Goal: Transaction & Acquisition: Obtain resource

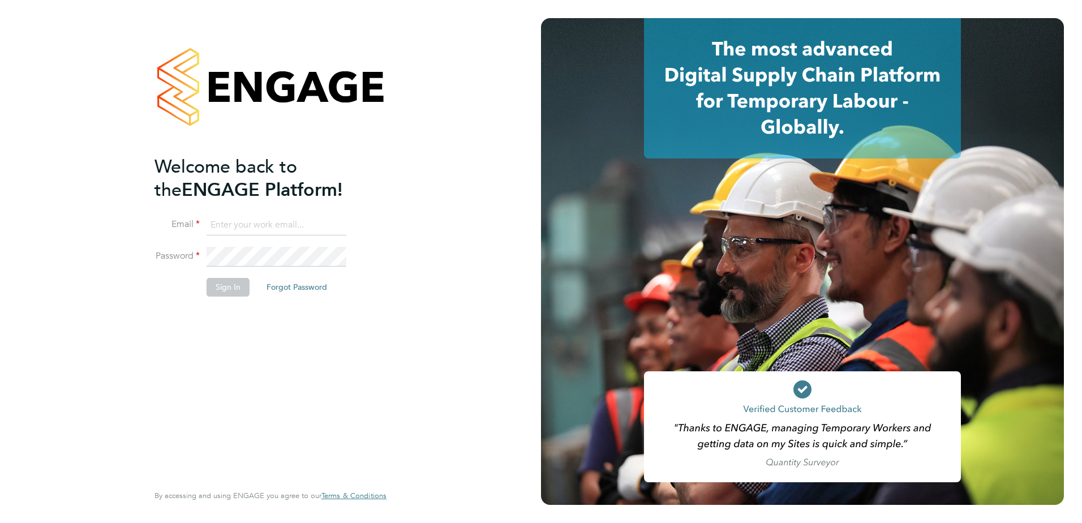
type input "[PERSON_NAME][EMAIL_ADDRESS][PERSON_NAME][DOMAIN_NAME]"
click at [227, 286] on button "Sign In" at bounding box center [228, 287] width 43 height 18
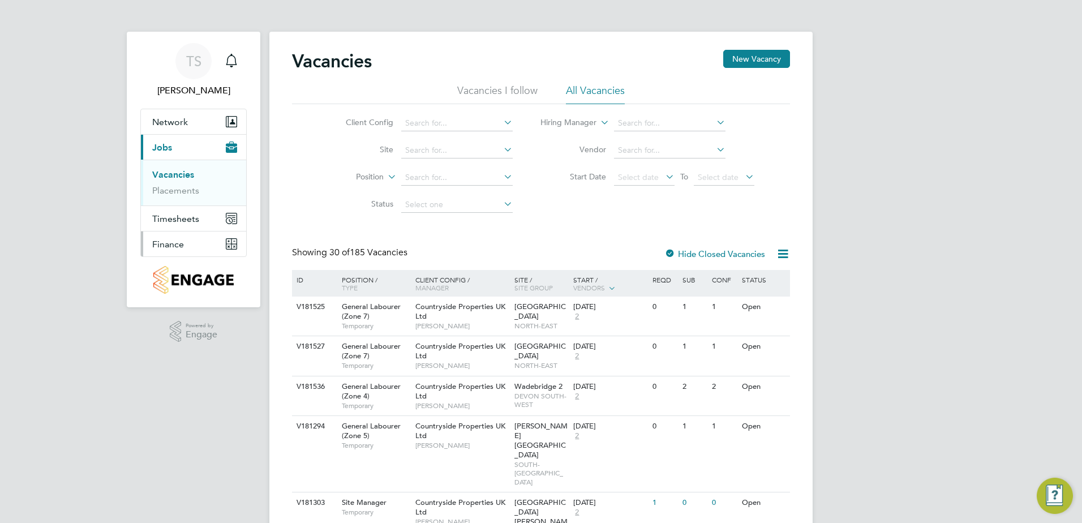
click at [179, 245] on span "Finance" at bounding box center [168, 244] width 32 height 11
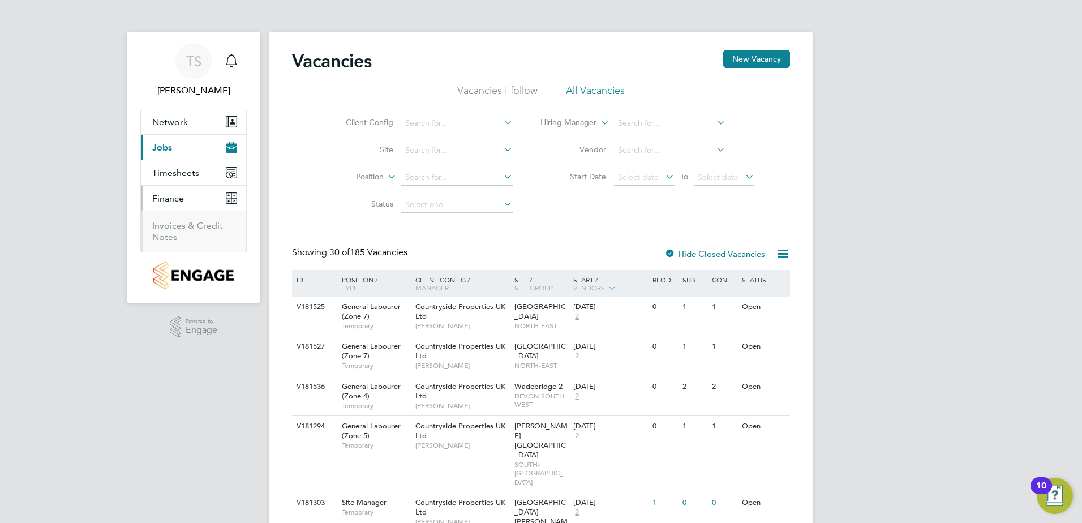
click at [183, 201] on span "Finance" at bounding box center [168, 198] width 32 height 11
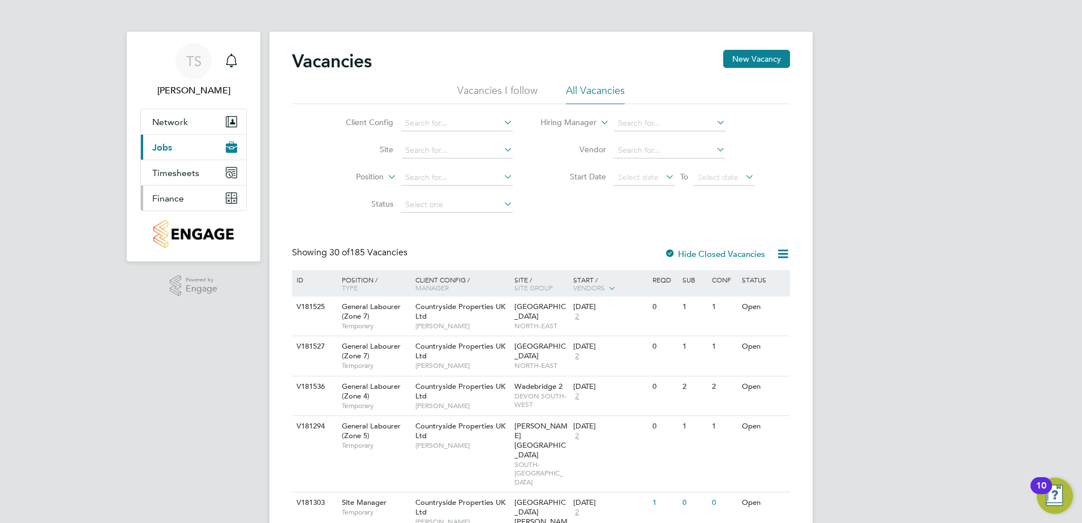
click at [178, 207] on button "Finance" at bounding box center [193, 198] width 105 height 25
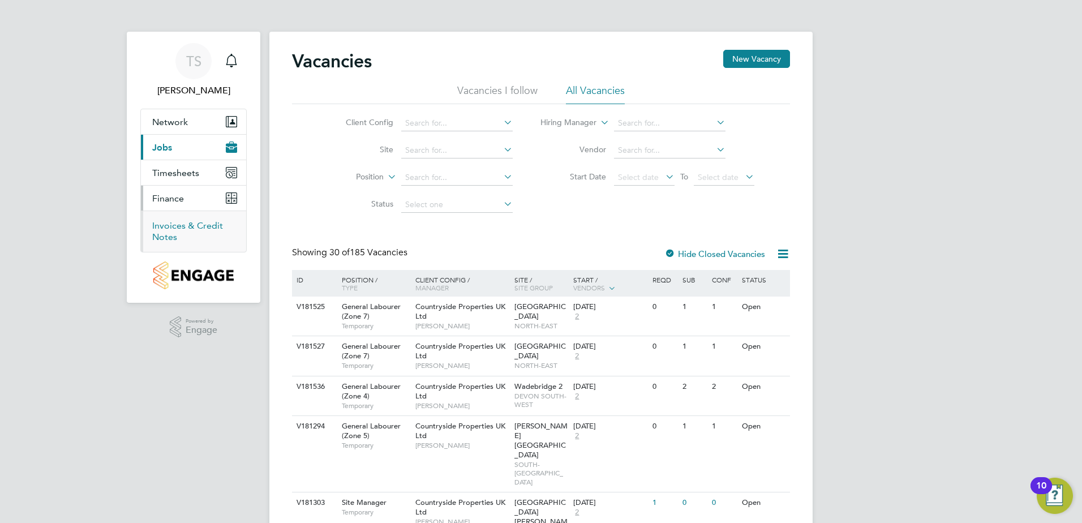
click at [178, 220] on link "Invoices & Credit Notes" at bounding box center [187, 231] width 71 height 22
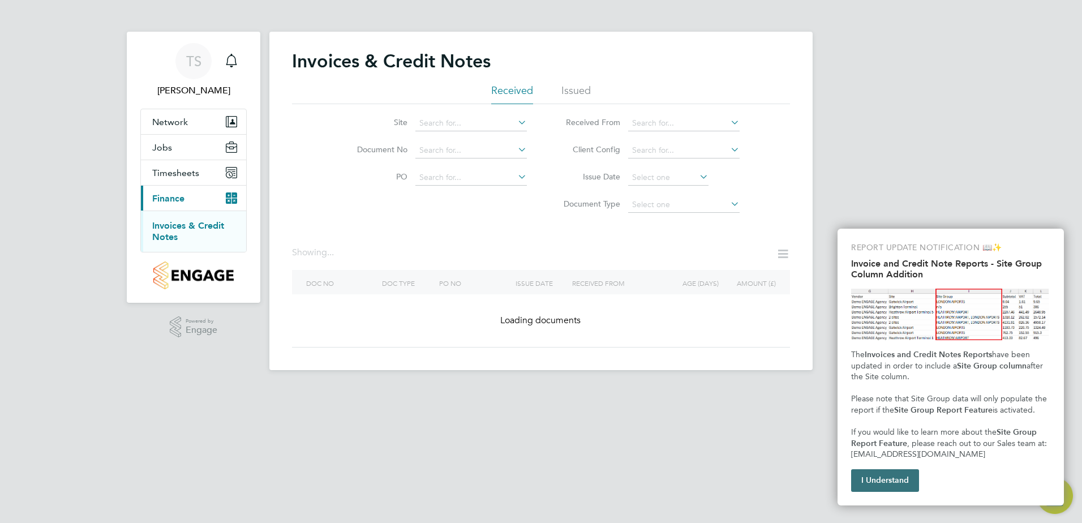
click at [907, 477] on button "I Understand" at bounding box center [885, 480] width 68 height 23
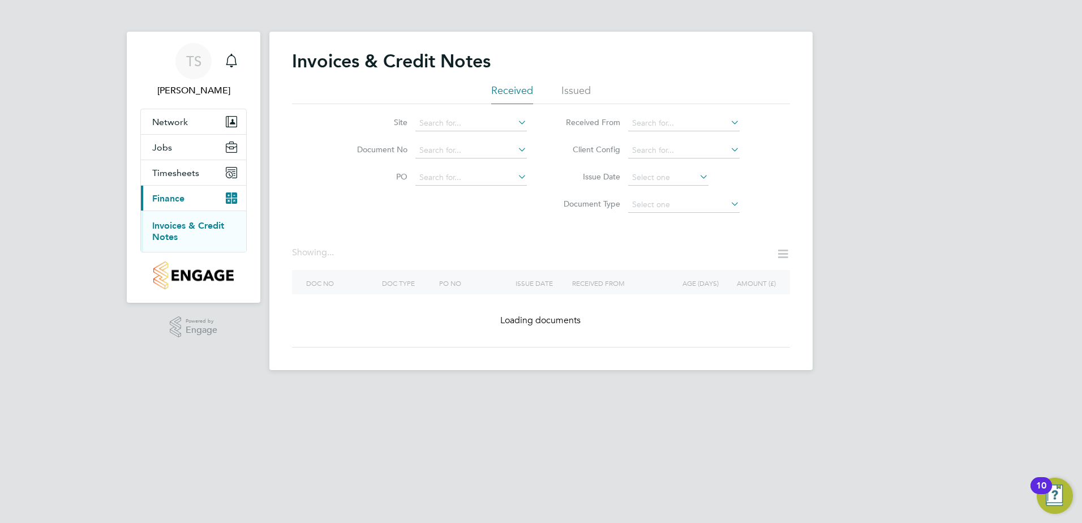
click at [516, 115] on icon at bounding box center [516, 122] width 0 height 16
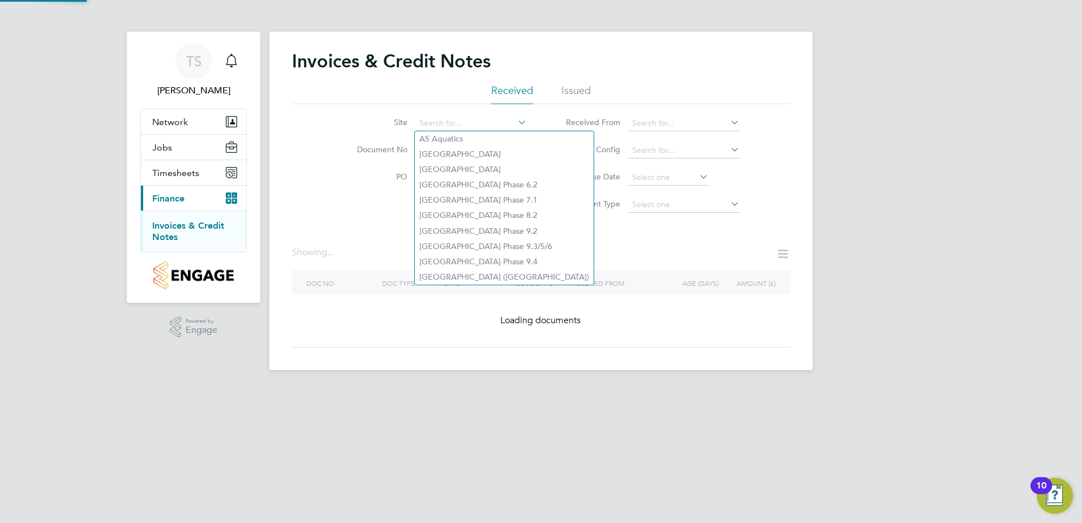
click at [516, 121] on icon at bounding box center [516, 122] width 0 height 16
click at [492, 124] on input at bounding box center [471, 123] width 112 height 16
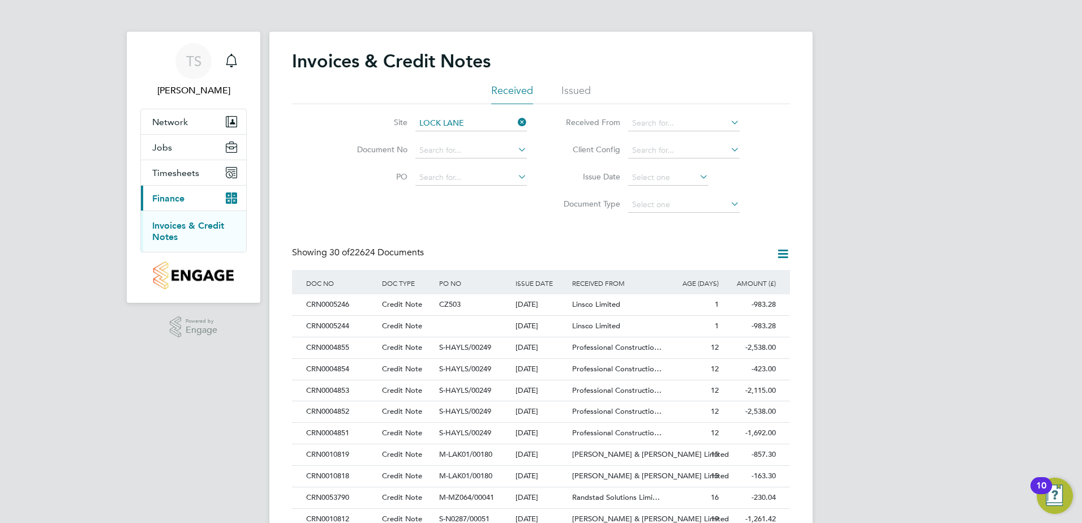
click at [474, 139] on li "Lock Lane" at bounding box center [491, 138] width 152 height 15
type input "Lock Lane"
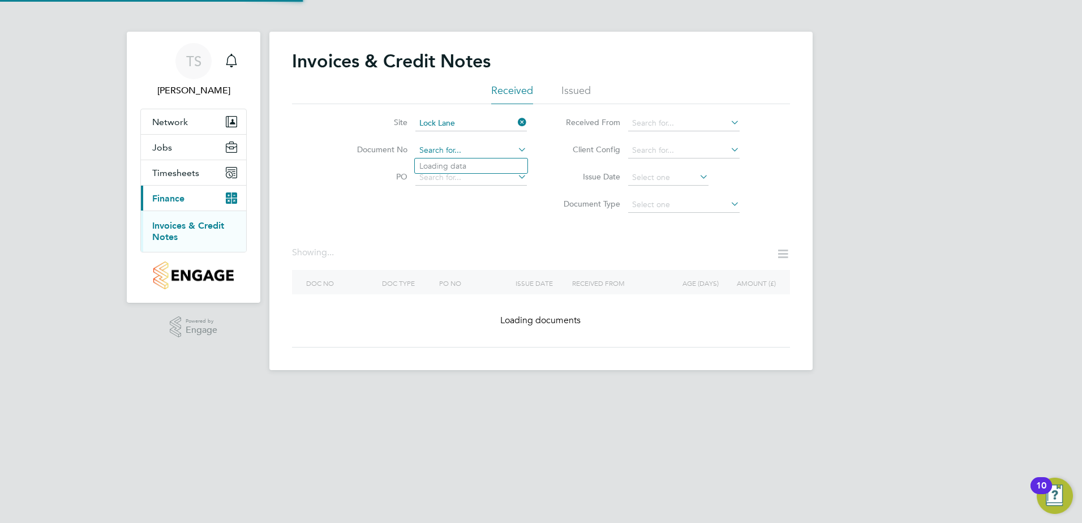
click at [492, 153] on input at bounding box center [471, 151] width 112 height 16
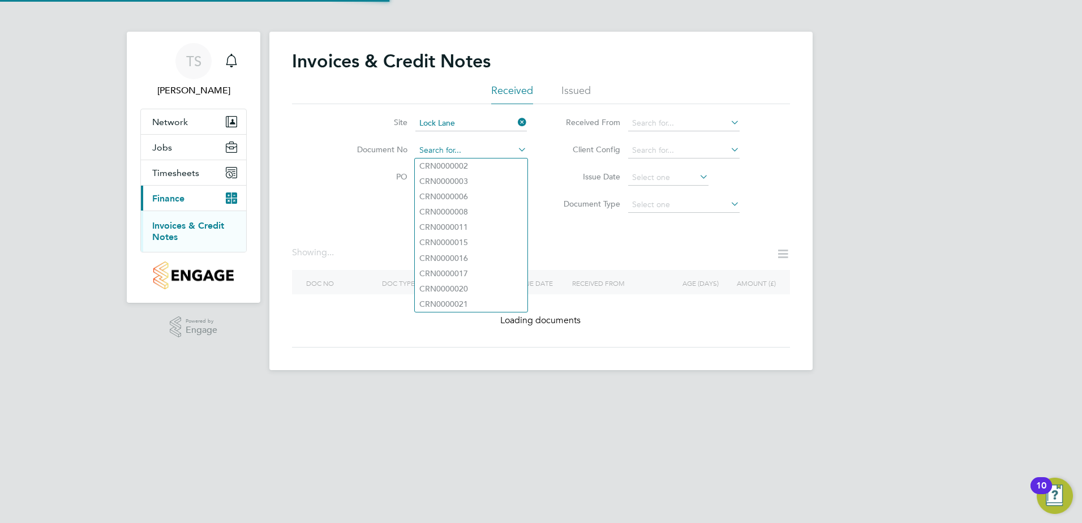
click at [492, 153] on input at bounding box center [471, 151] width 112 height 16
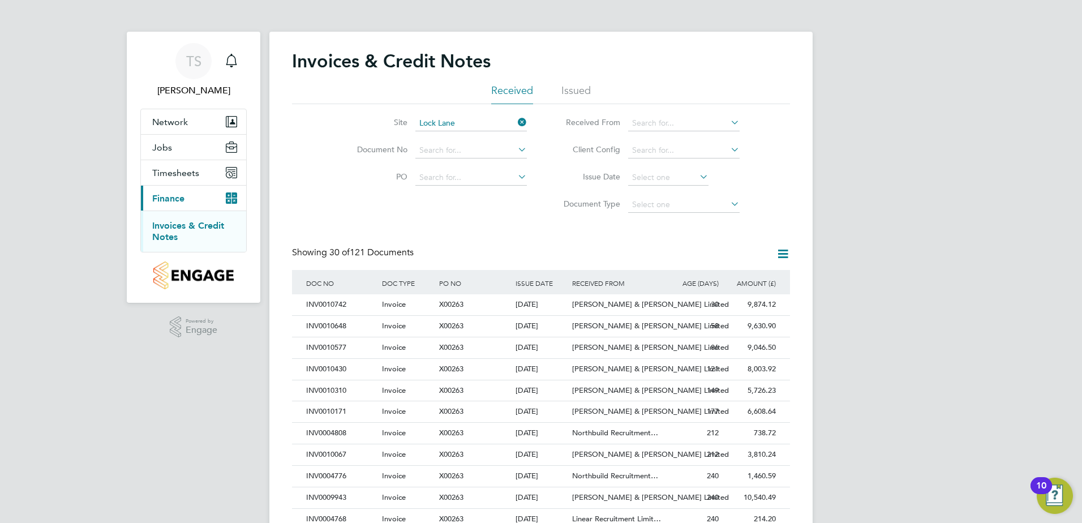
click at [652, 237] on div "Invoices & Credit Notes Received Issued Site Lock Lane Document No PO Status Pa…" at bounding box center [541, 505] width 498 height 910
click at [318, 301] on div "INV0010742" at bounding box center [341, 304] width 76 height 21
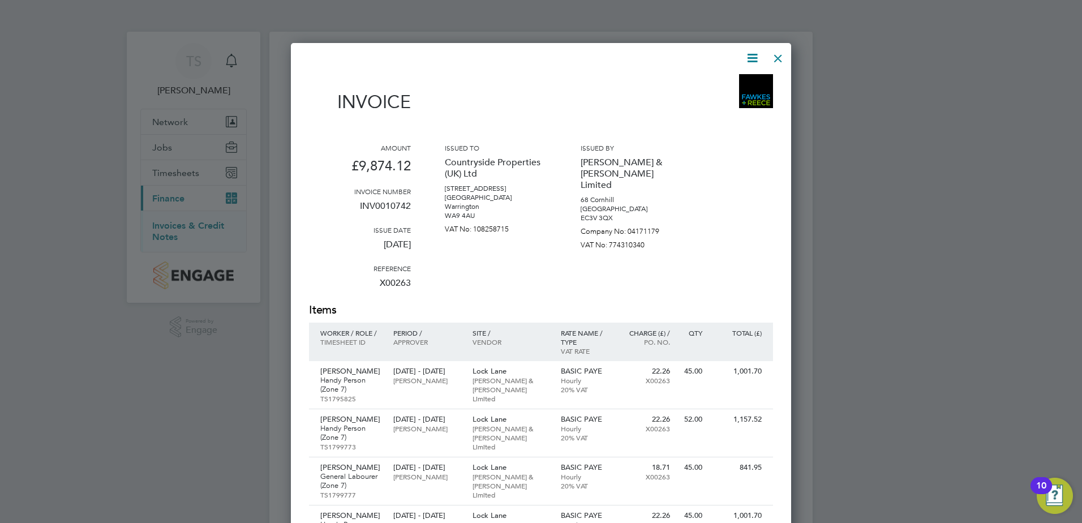
click at [756, 53] on icon at bounding box center [752, 58] width 14 height 14
click at [725, 87] on li "Download Invoice" at bounding box center [718, 85] width 78 height 16
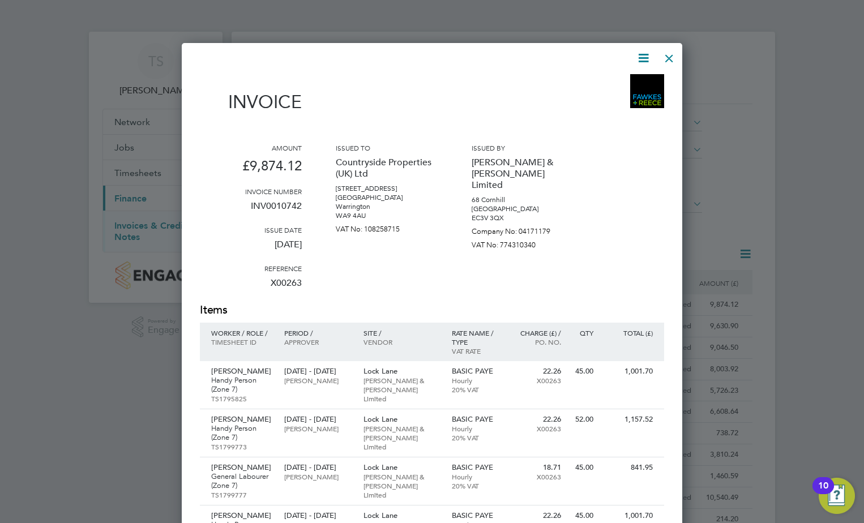
click at [666, 57] on div at bounding box center [669, 55] width 20 height 20
